Goal: Task Accomplishment & Management: Use online tool/utility

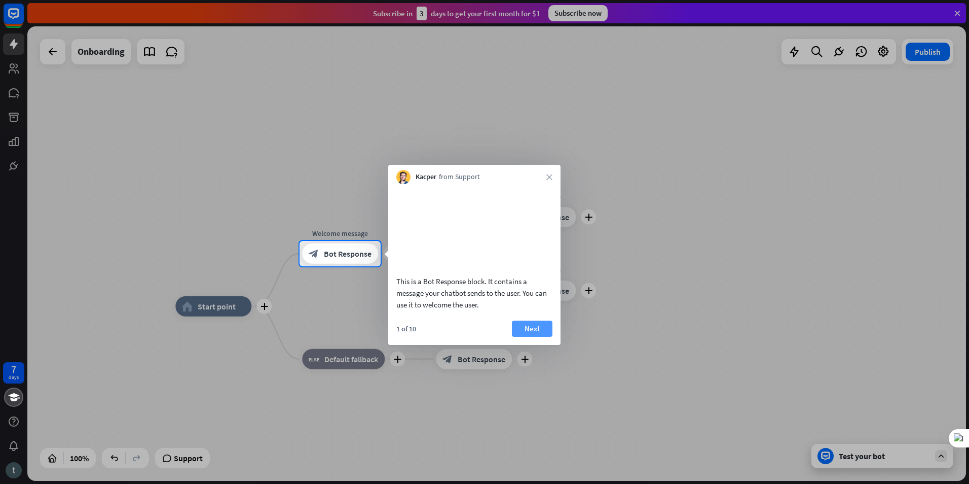
click at [531, 330] on button "Next" at bounding box center [532, 328] width 41 height 16
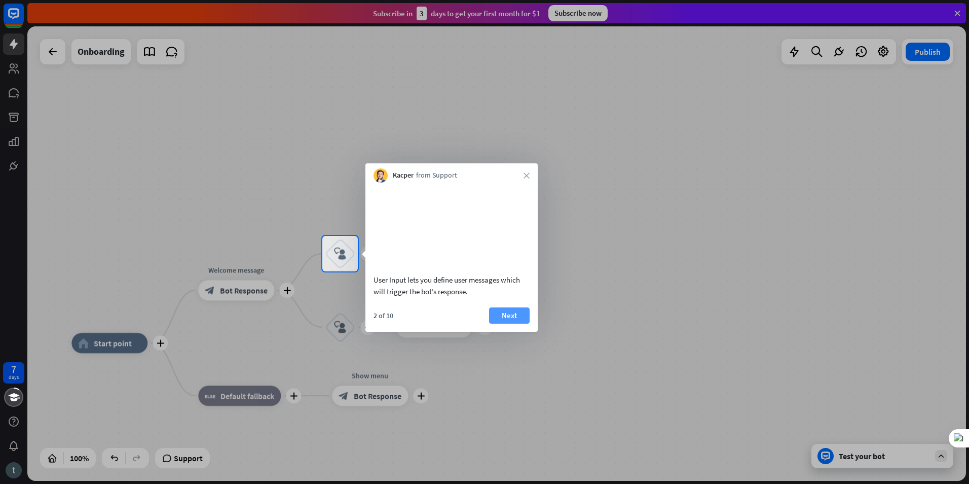
click at [503, 323] on button "Next" at bounding box center [509, 315] width 41 height 16
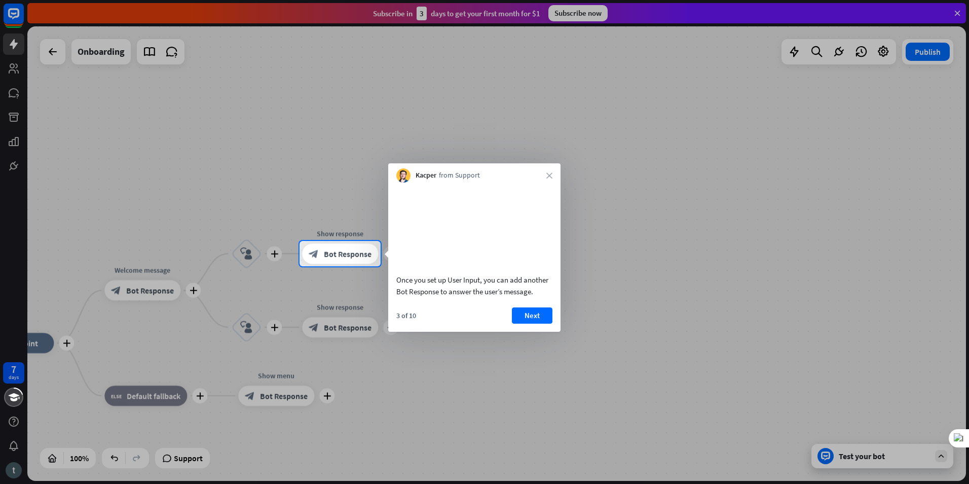
click at [508, 330] on div "3 of 10 Next" at bounding box center [474, 319] width 172 height 24
click at [521, 323] on button "Next" at bounding box center [532, 315] width 41 height 16
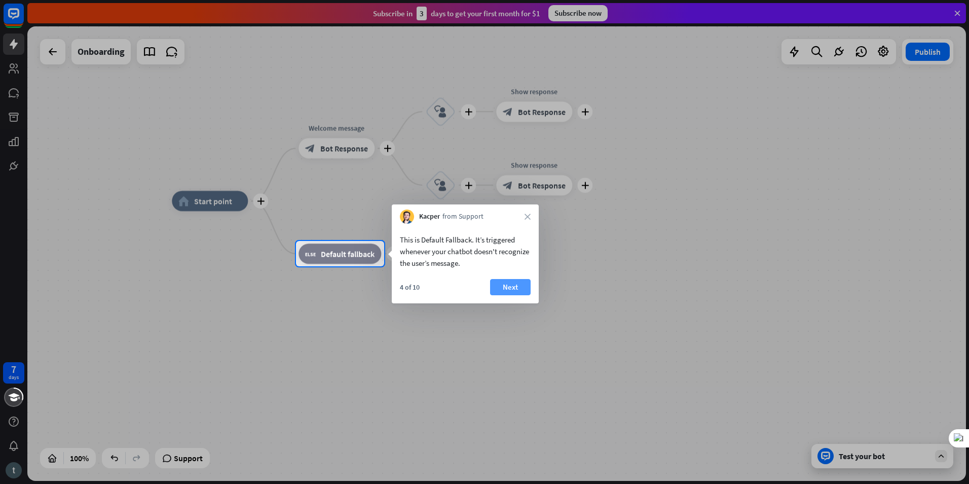
click at [511, 282] on button "Next" at bounding box center [510, 287] width 41 height 16
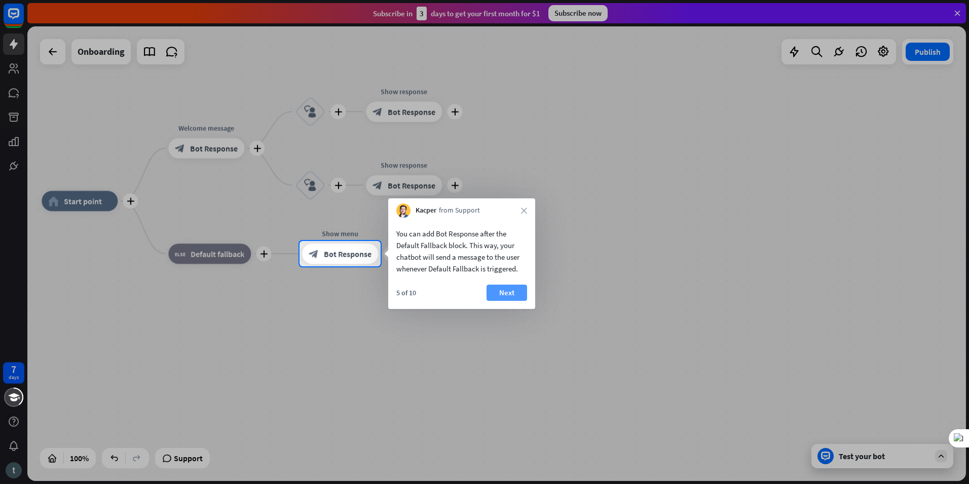
click at [492, 290] on button "Next" at bounding box center [507, 292] width 41 height 16
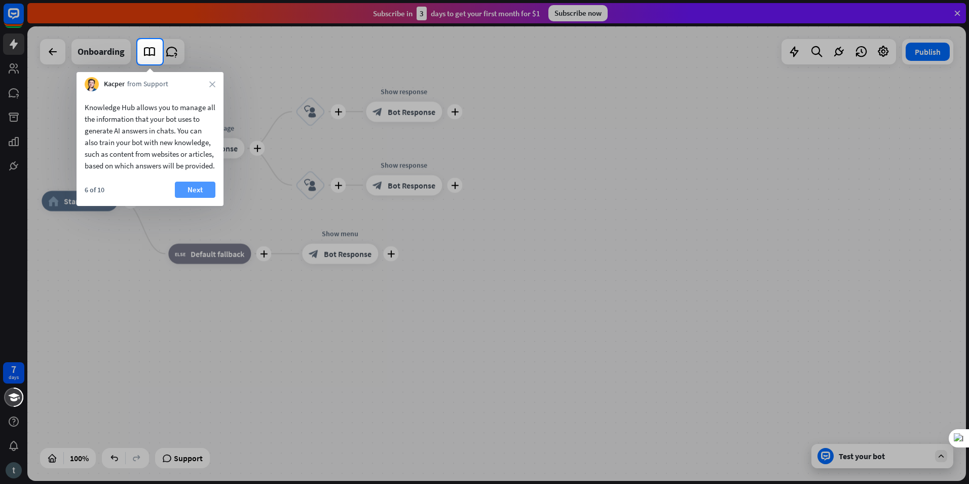
click at [207, 198] on button "Next" at bounding box center [195, 189] width 41 height 16
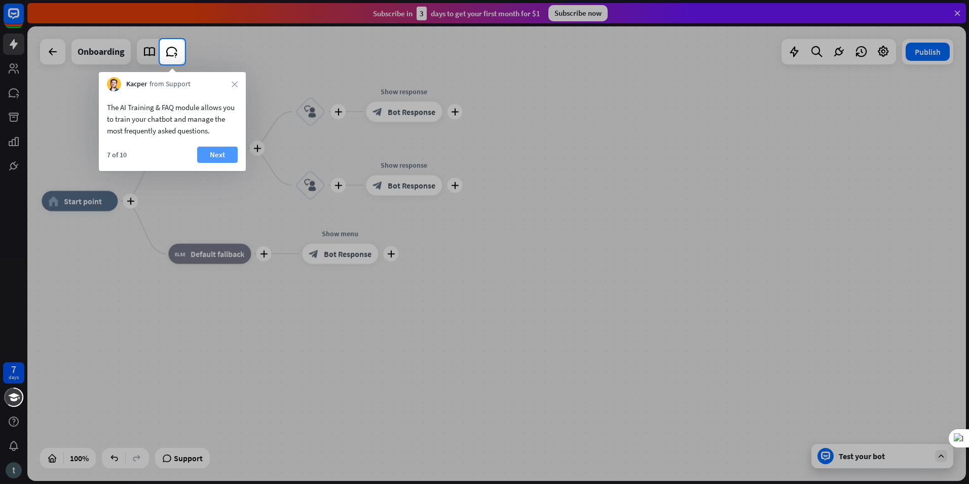
click at [209, 156] on button "Next" at bounding box center [217, 155] width 41 height 16
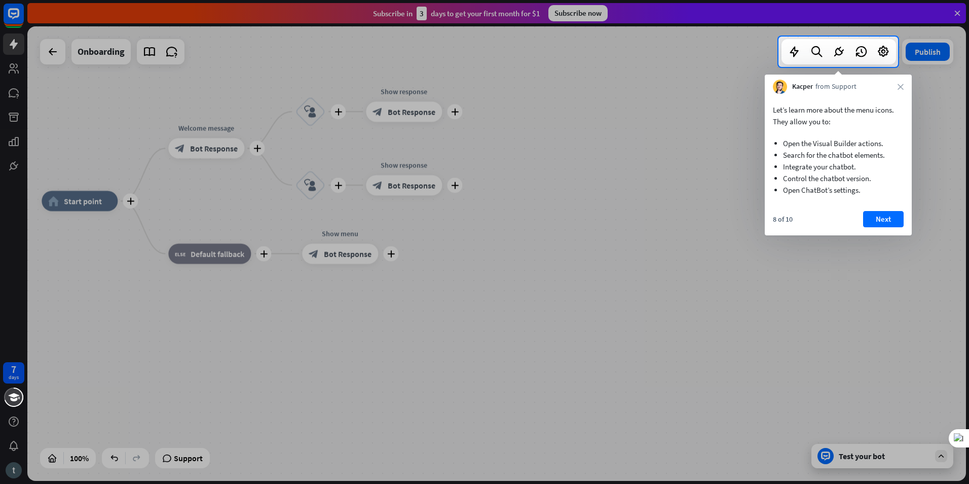
click at [881, 229] on div "8 of 10 Next" at bounding box center [838, 223] width 147 height 24
click at [876, 224] on button "Next" at bounding box center [883, 219] width 41 height 16
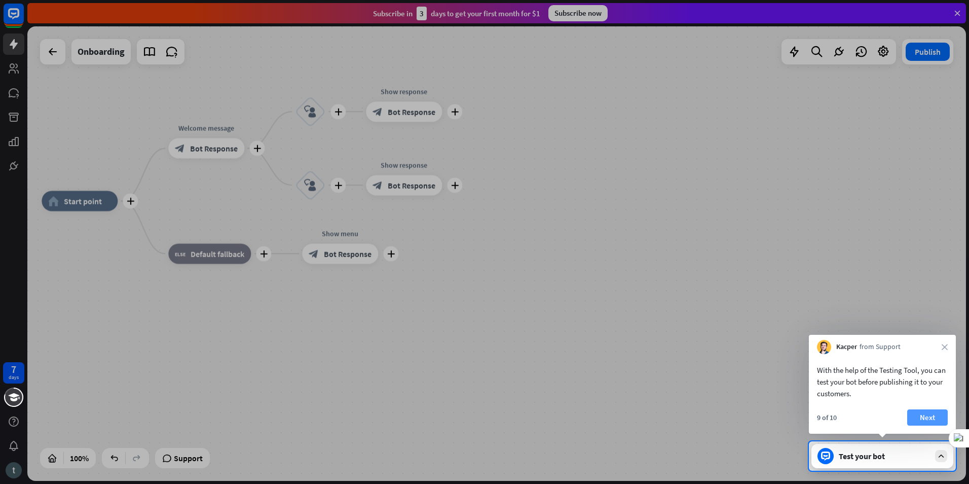
click at [912, 415] on button "Next" at bounding box center [927, 417] width 41 height 16
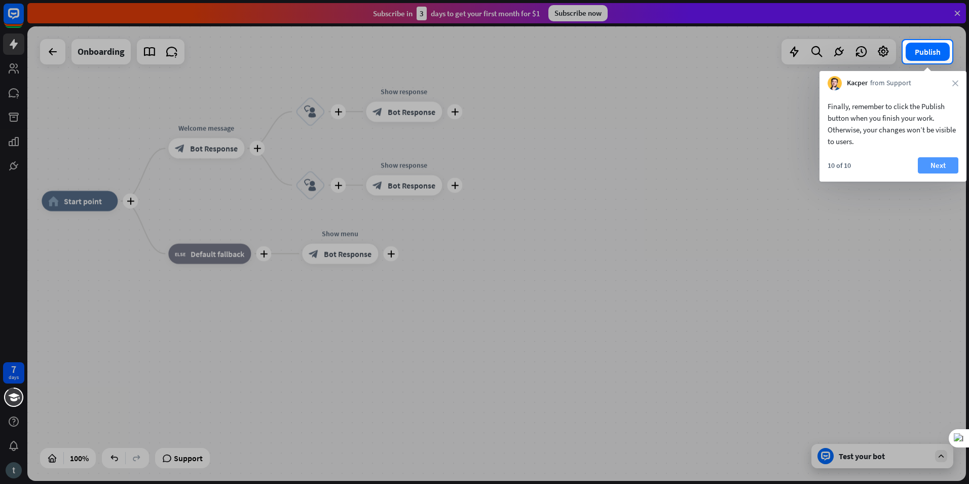
click at [942, 168] on button "Next" at bounding box center [938, 165] width 41 height 16
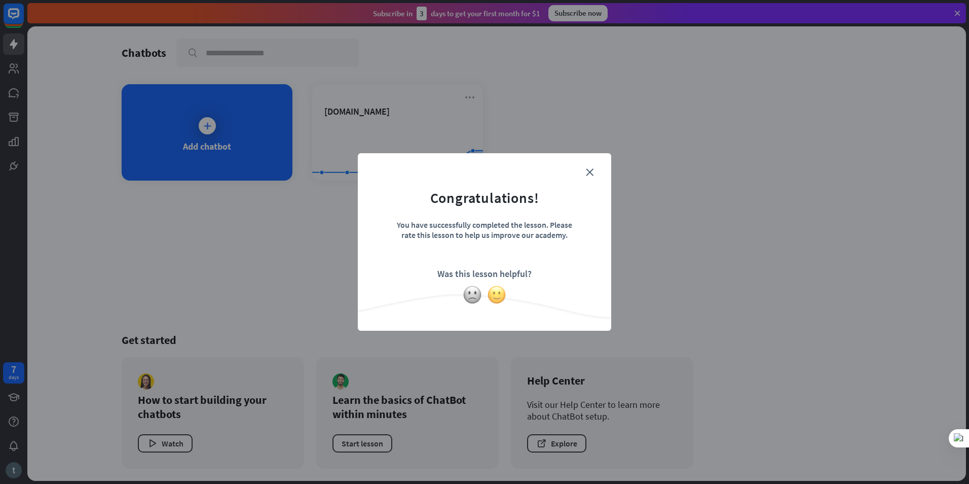
click at [504, 294] on img at bounding box center [496, 294] width 19 height 19
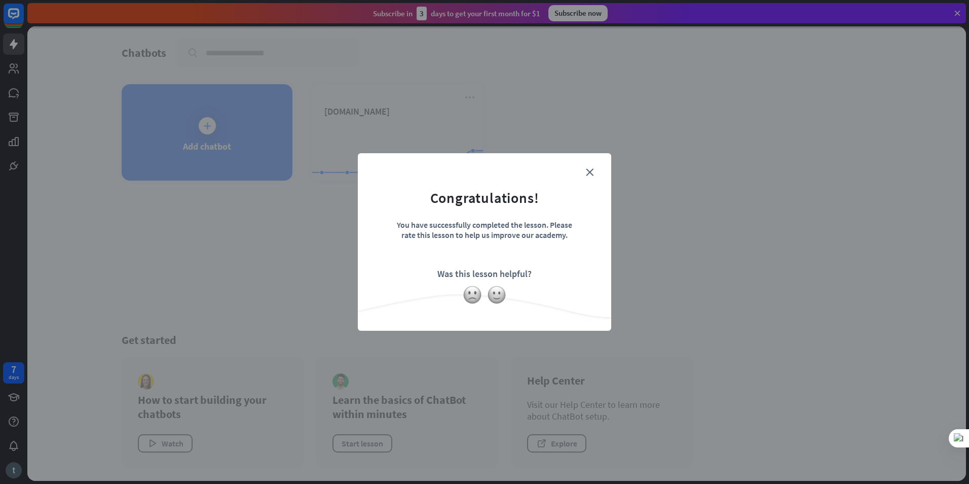
drag, startPoint x: 591, startPoint y: 171, endPoint x: 521, endPoint y: 274, distance: 124.7
click at [521, 273] on div "close Congratulations! You have successfully completed the lesson. Please rate …" at bounding box center [484, 241] width 253 height 177
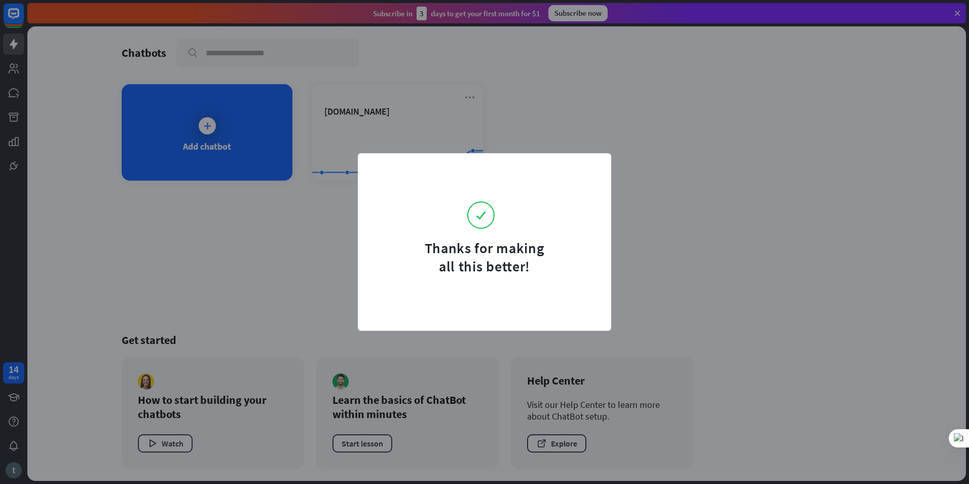
drag, startPoint x: 521, startPoint y: 274, endPoint x: 634, endPoint y: 176, distance: 149.9
click at [634, 176] on div "Thanks for making all this better!" at bounding box center [484, 242] width 969 height 484
click at [288, 206] on div "Thanks for making all this better!" at bounding box center [484, 242] width 969 height 484
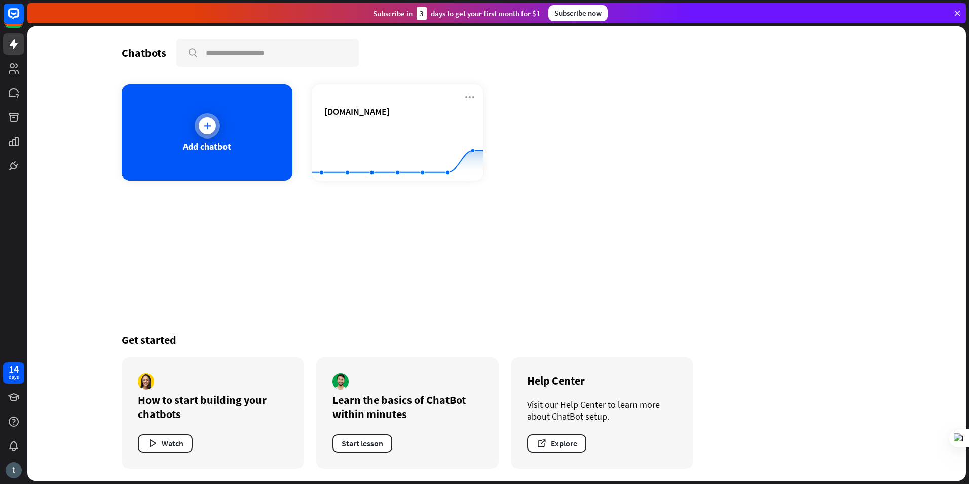
click at [229, 128] on div "Add chatbot" at bounding box center [207, 132] width 171 height 96
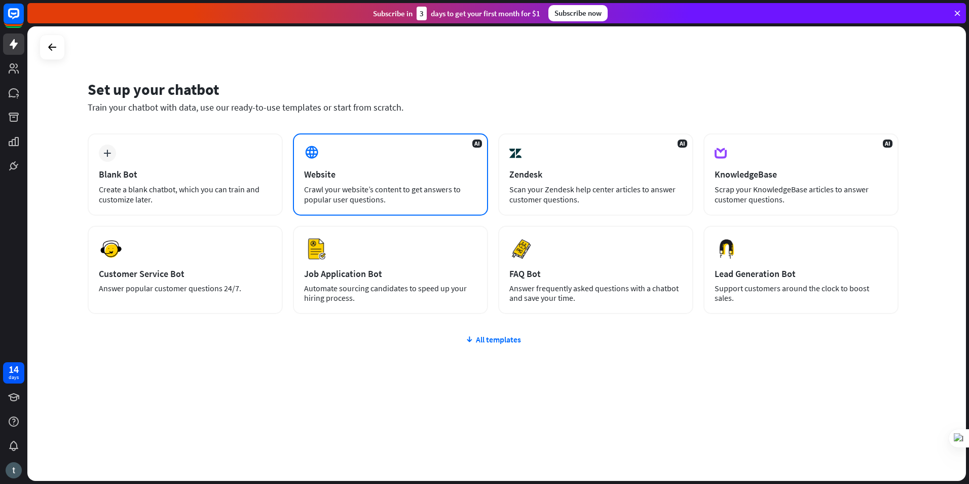
click at [362, 176] on div "Website" at bounding box center [390, 174] width 173 height 12
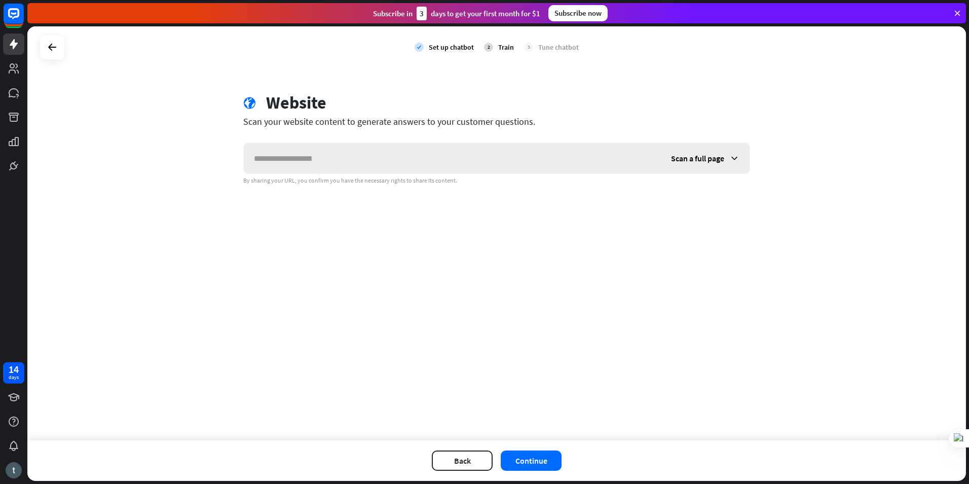
click at [324, 168] on input "text" at bounding box center [452, 158] width 417 height 30
click at [687, 161] on span "Scan a full page" at bounding box center [697, 158] width 53 height 10
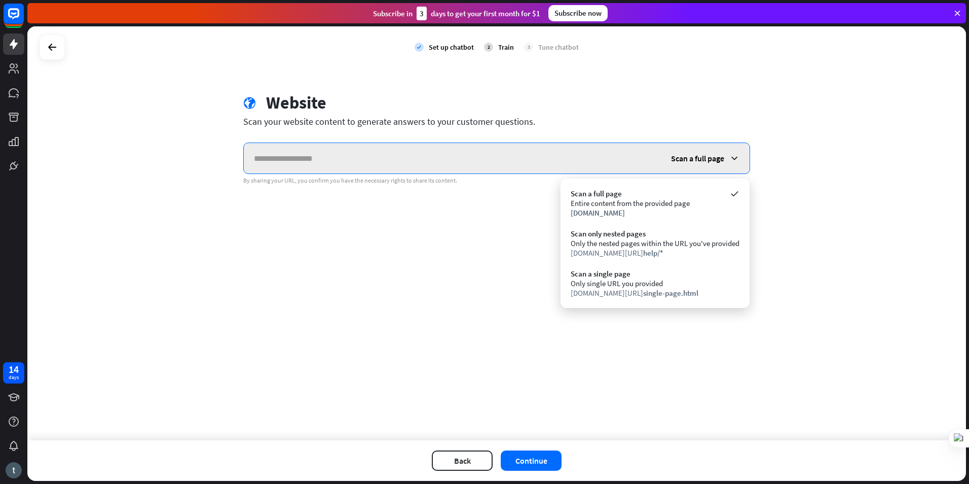
click at [376, 160] on input "text" at bounding box center [452, 158] width 417 height 30
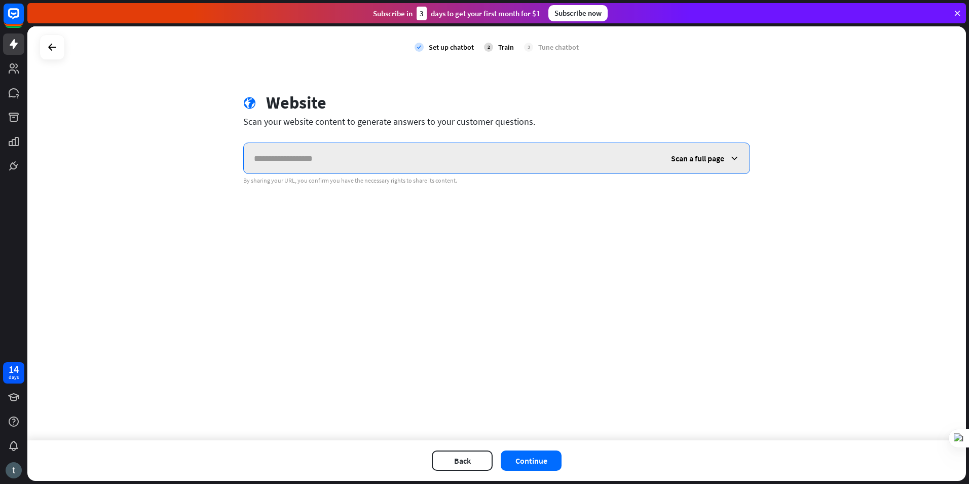
paste input "**********"
type input "**********"
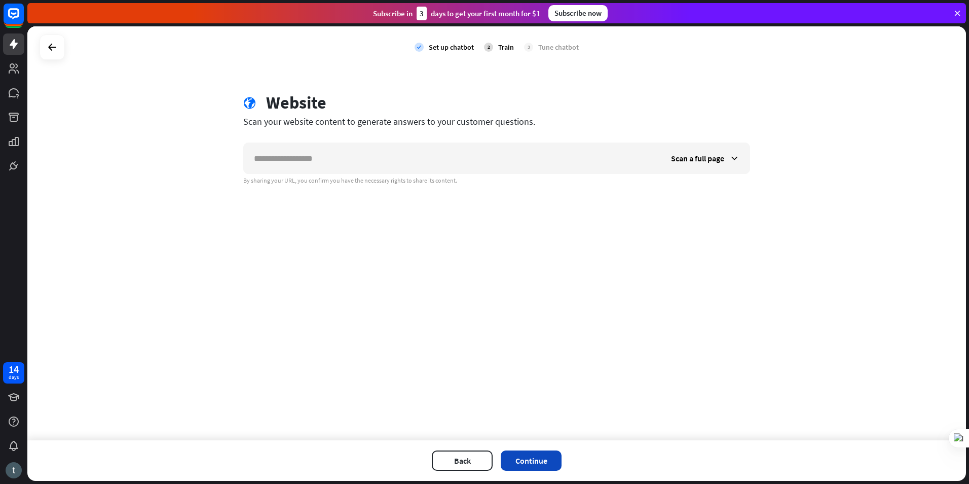
click at [524, 458] on button "Continue" at bounding box center [531, 460] width 61 height 20
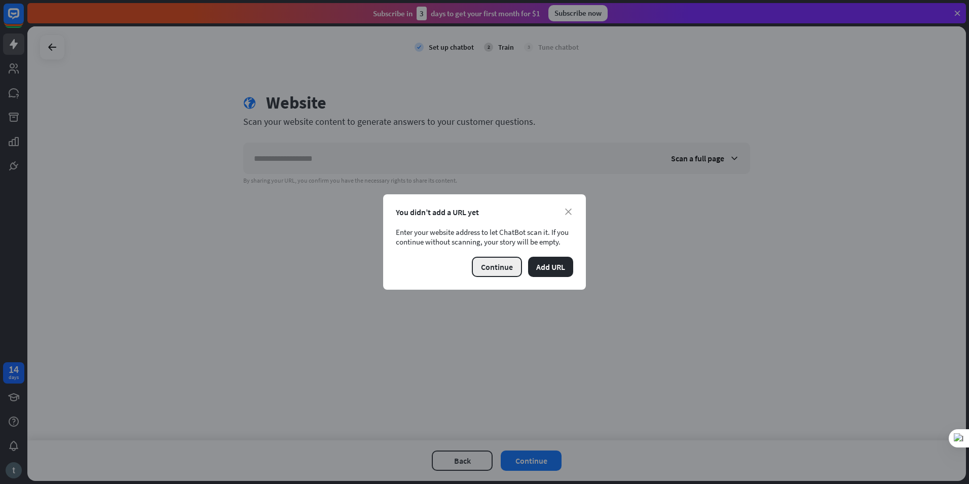
click at [490, 269] on button "Continue" at bounding box center [497, 267] width 50 height 20
